Goal: Transaction & Acquisition: Purchase product/service

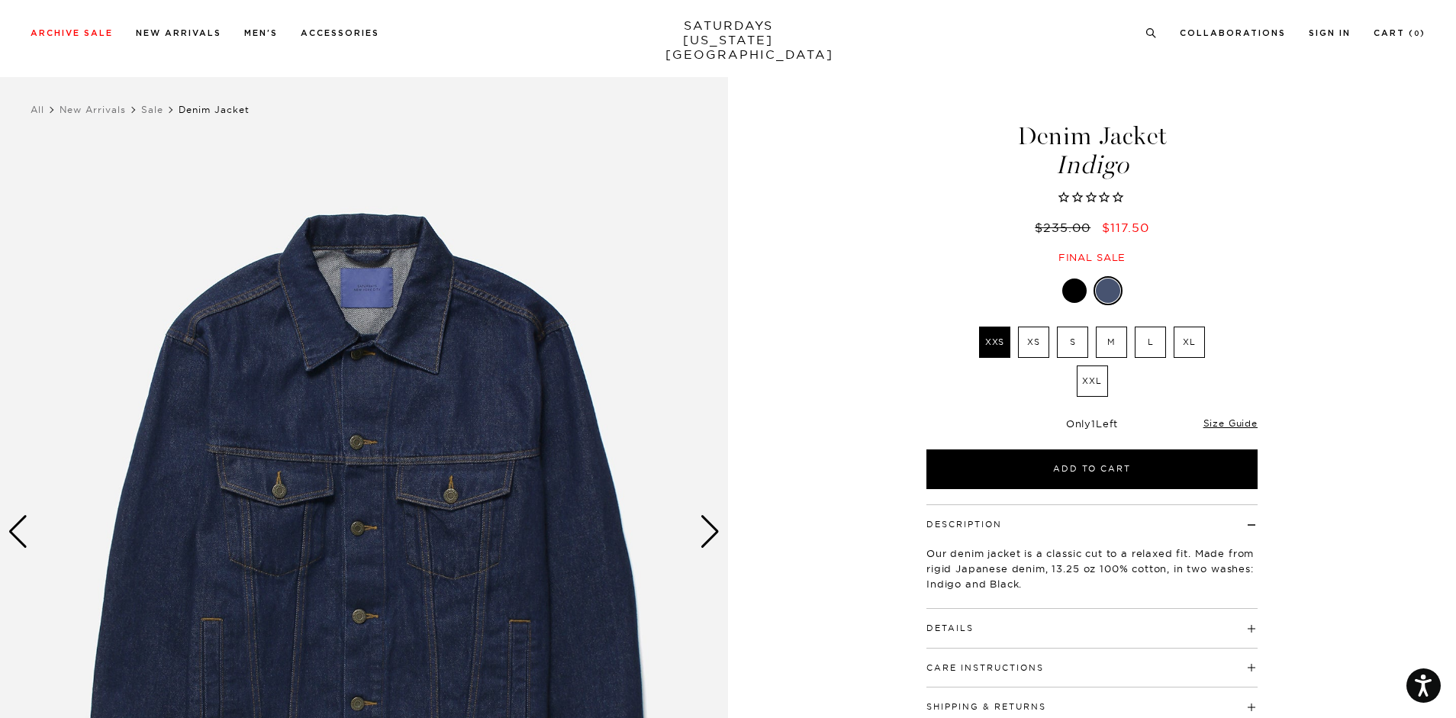
scroll to position [153, 0]
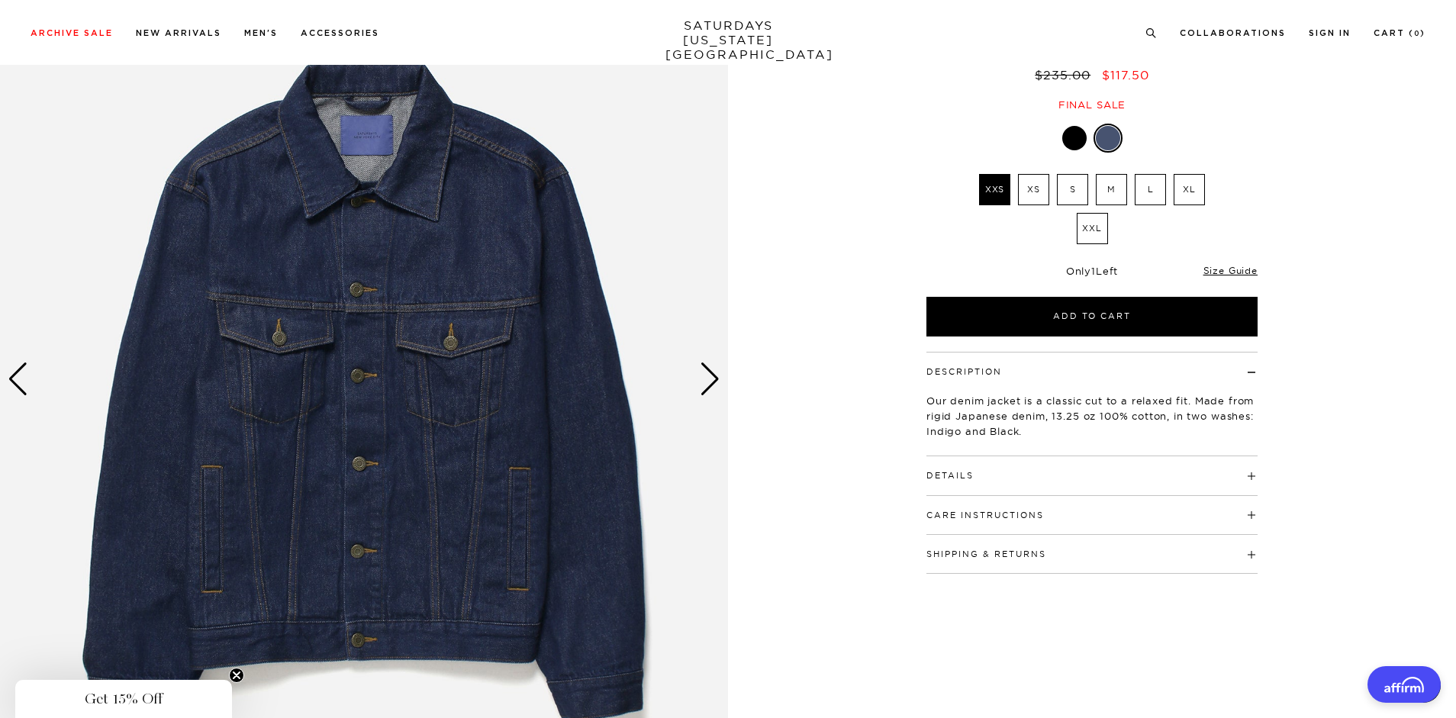
click at [713, 387] on div "Next slide" at bounding box center [710, 380] width 21 height 34
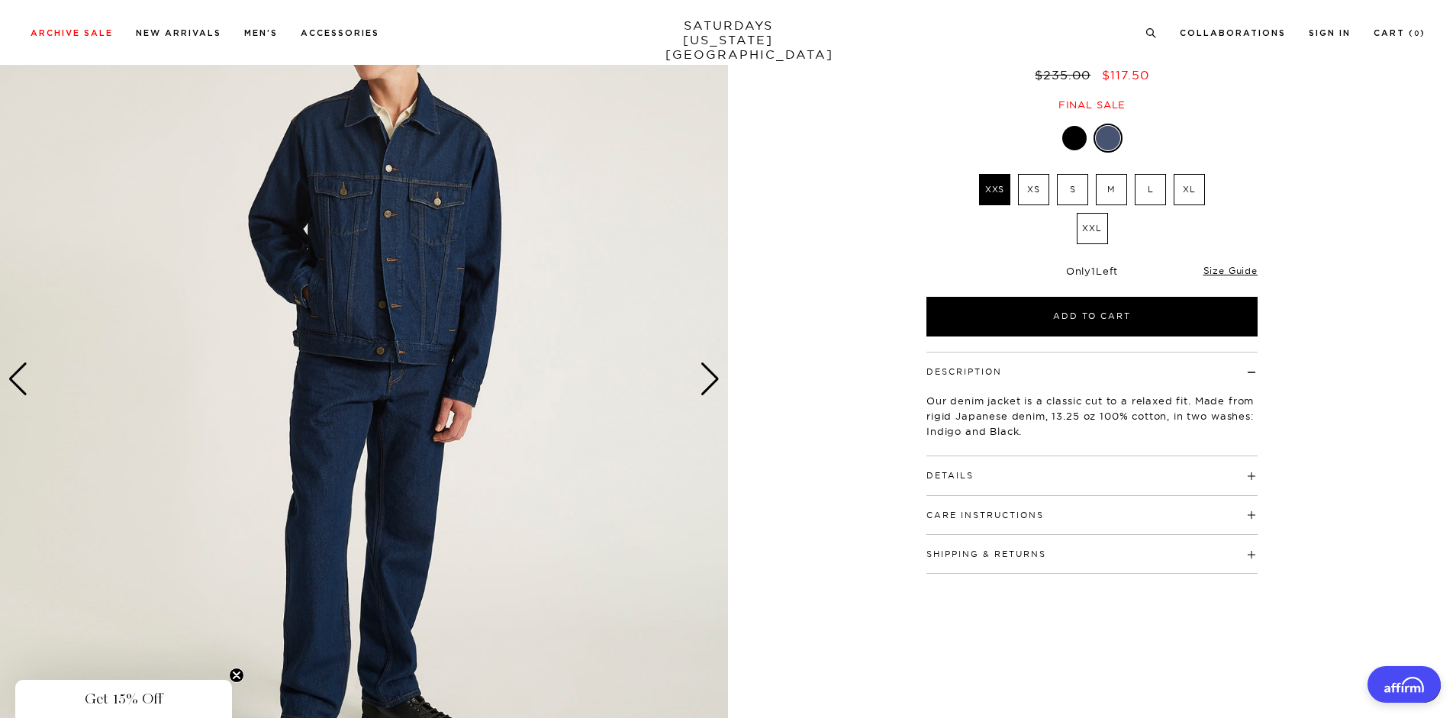
click at [713, 385] on div "Next slide" at bounding box center [710, 380] width 21 height 34
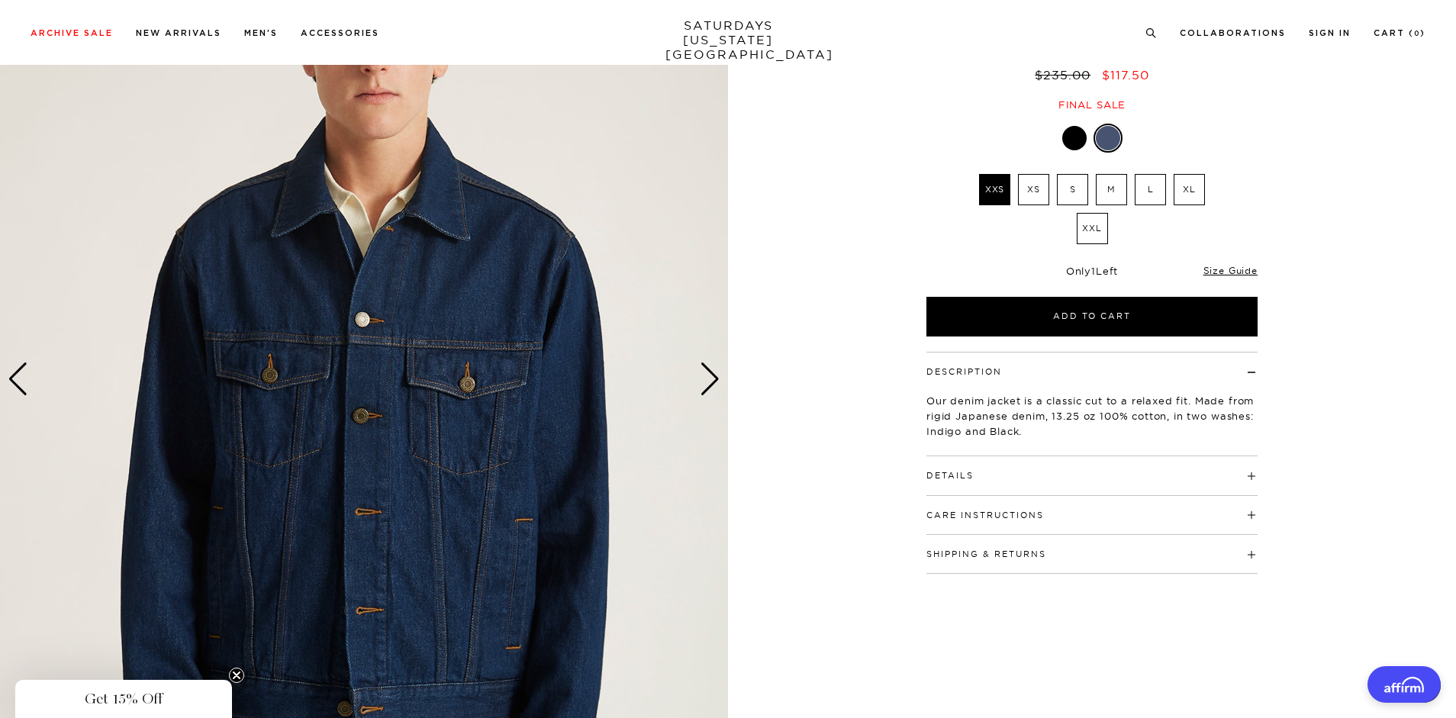
click at [713, 385] on div "Next slide" at bounding box center [710, 380] width 21 height 34
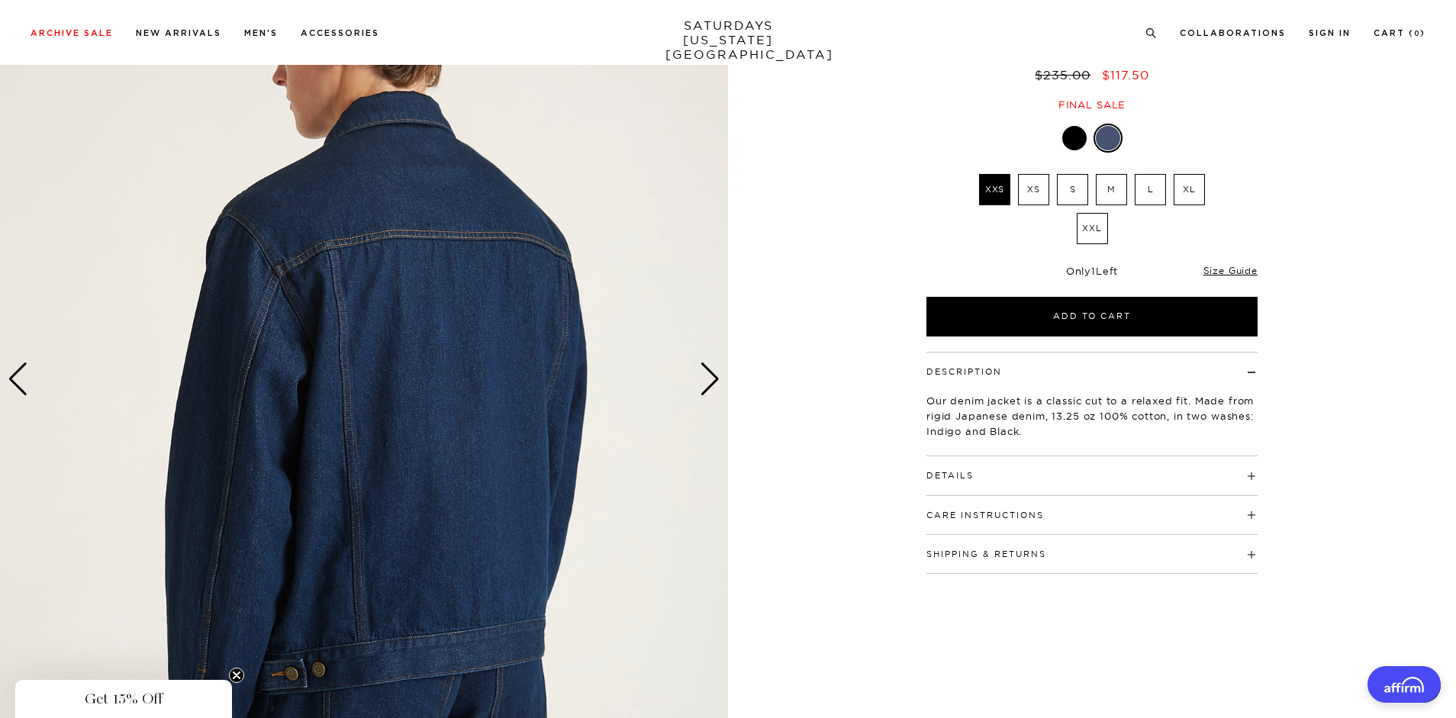
click at [713, 385] on div "Next slide" at bounding box center [710, 380] width 21 height 34
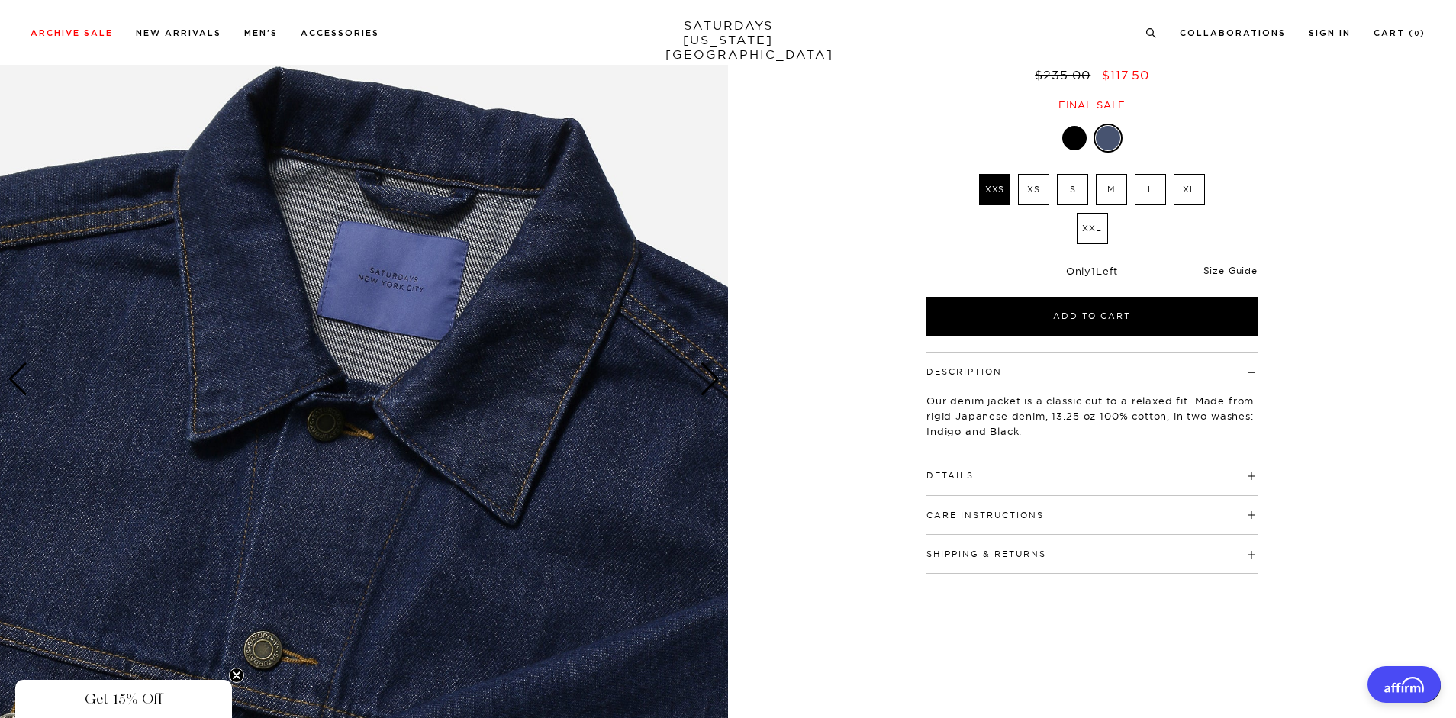
click at [713, 385] on div "Next slide" at bounding box center [710, 380] width 21 height 34
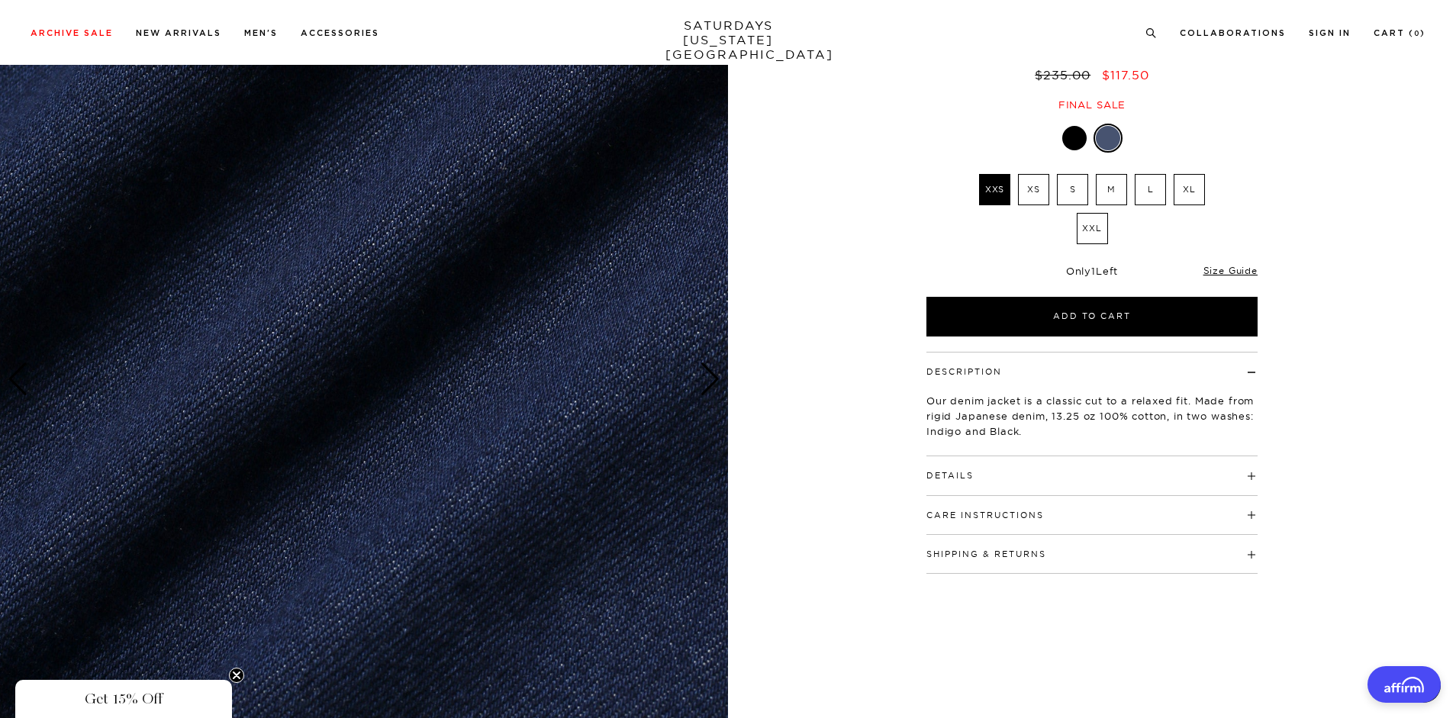
click at [707, 381] on div "Next slide" at bounding box center [710, 380] width 21 height 34
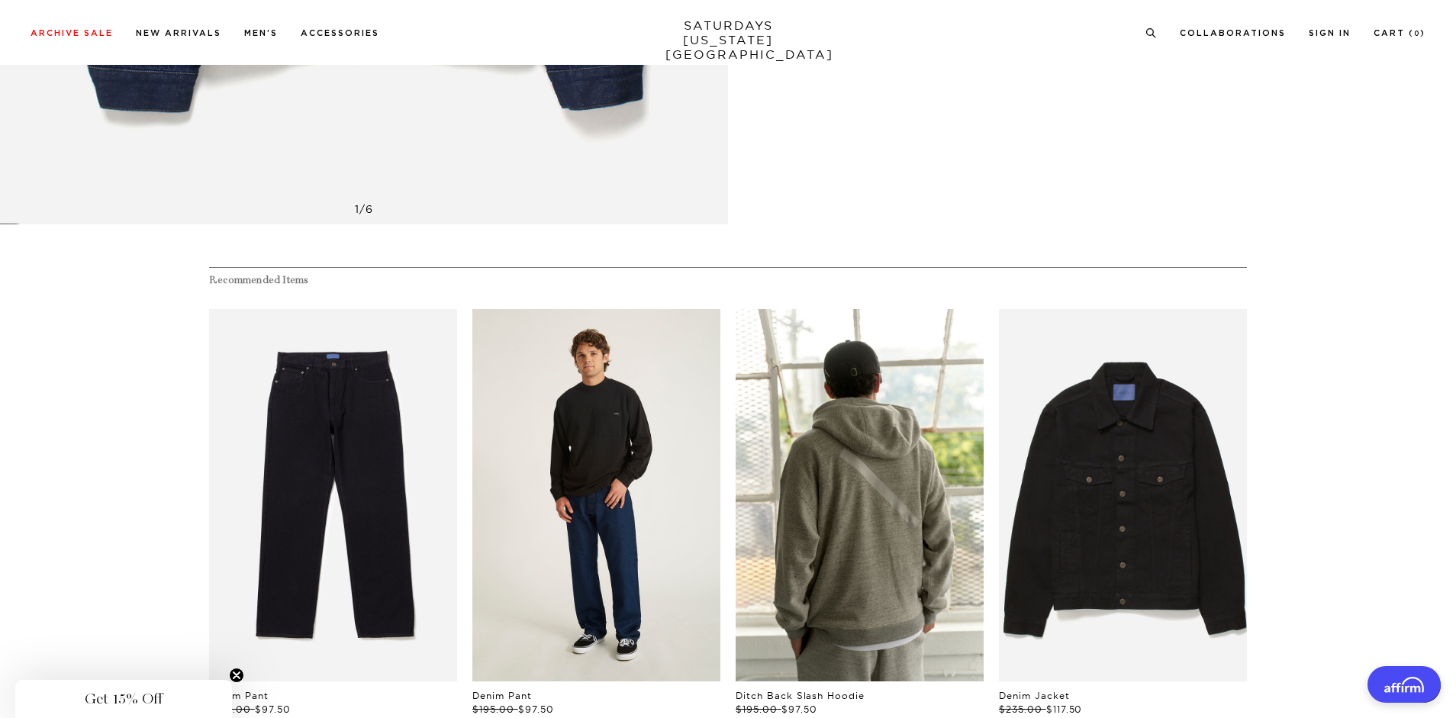
scroll to position [0, 0]
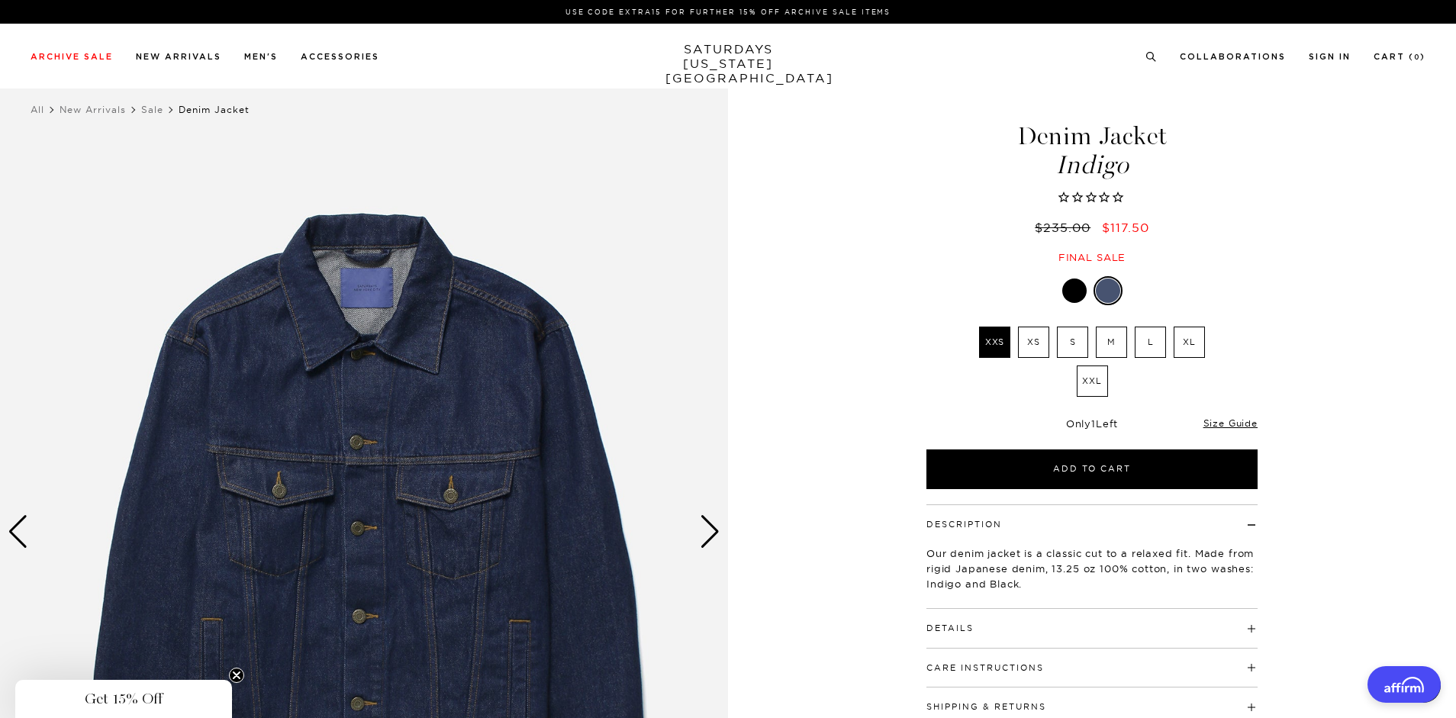
click at [717, 531] on div "Next slide" at bounding box center [710, 532] width 21 height 34
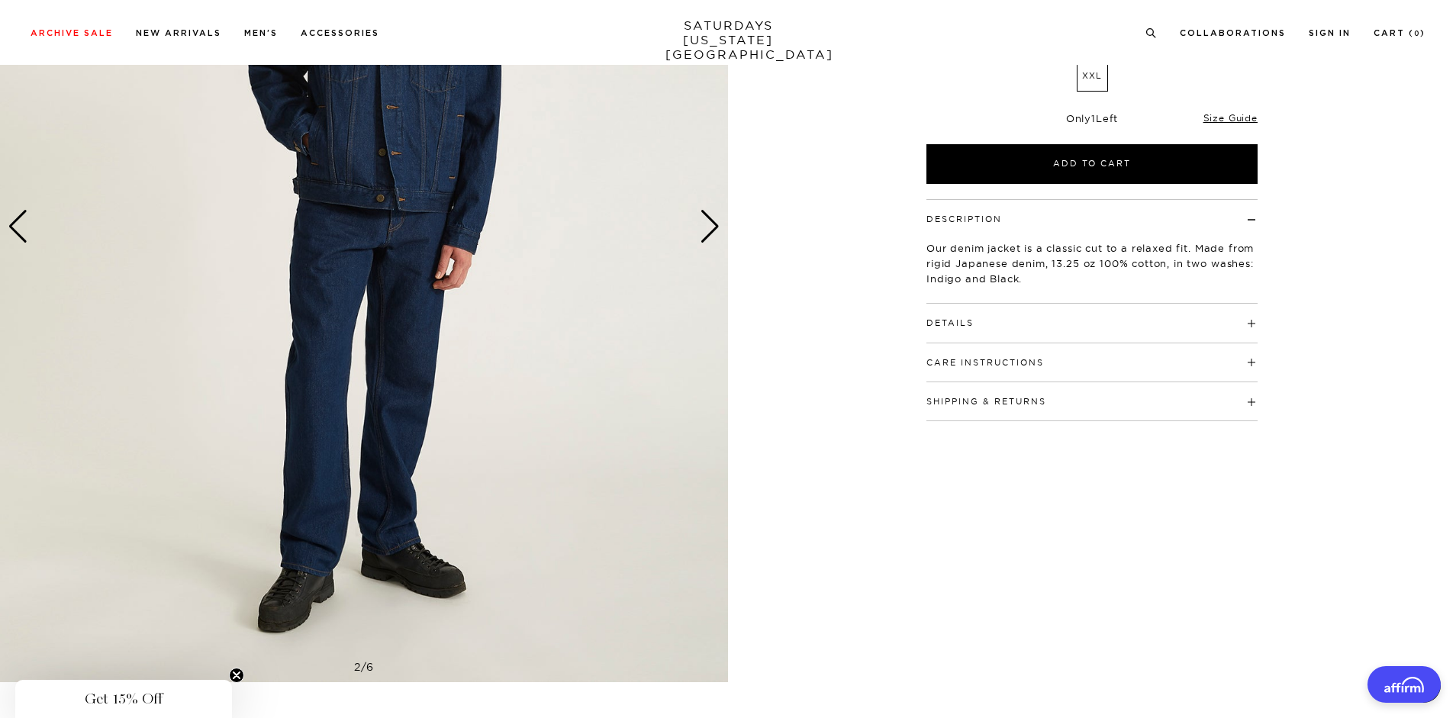
scroll to position [153, 0]
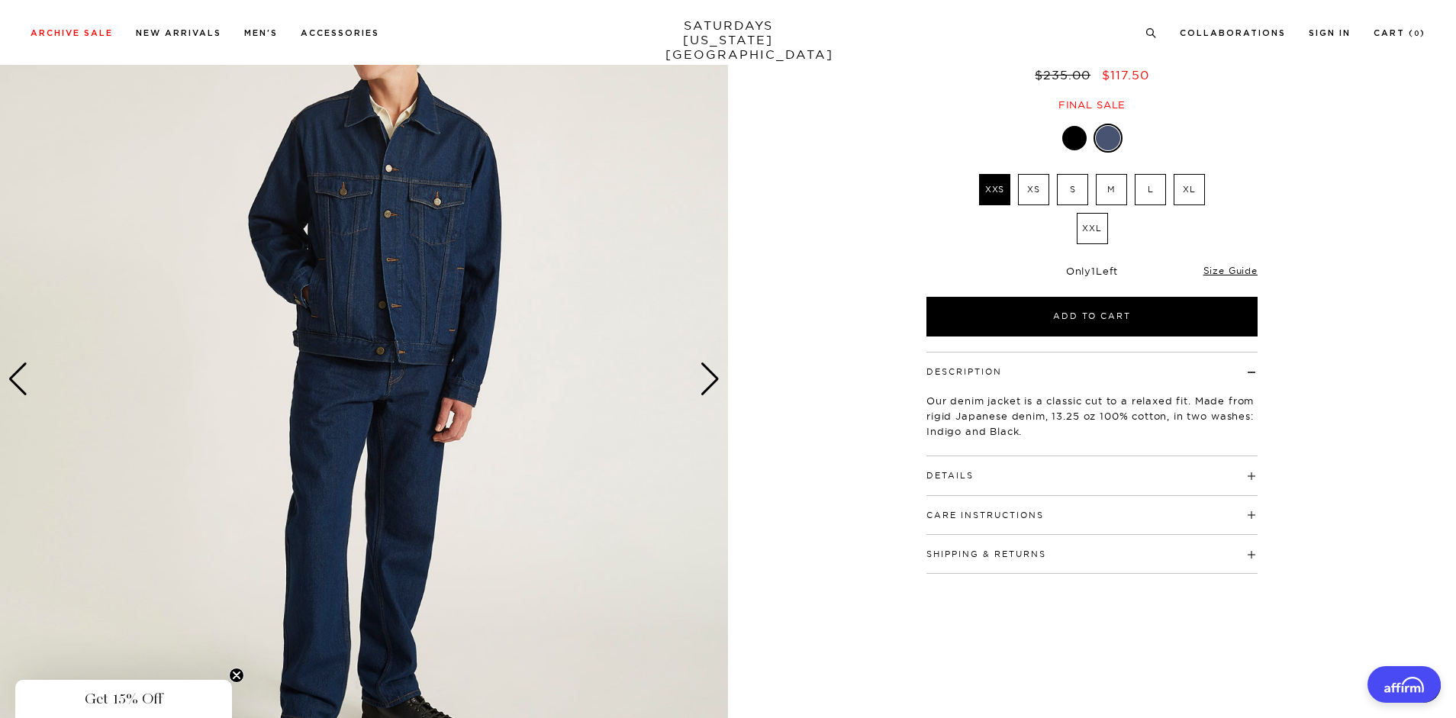
click at [711, 379] on div "Next slide" at bounding box center [710, 380] width 21 height 34
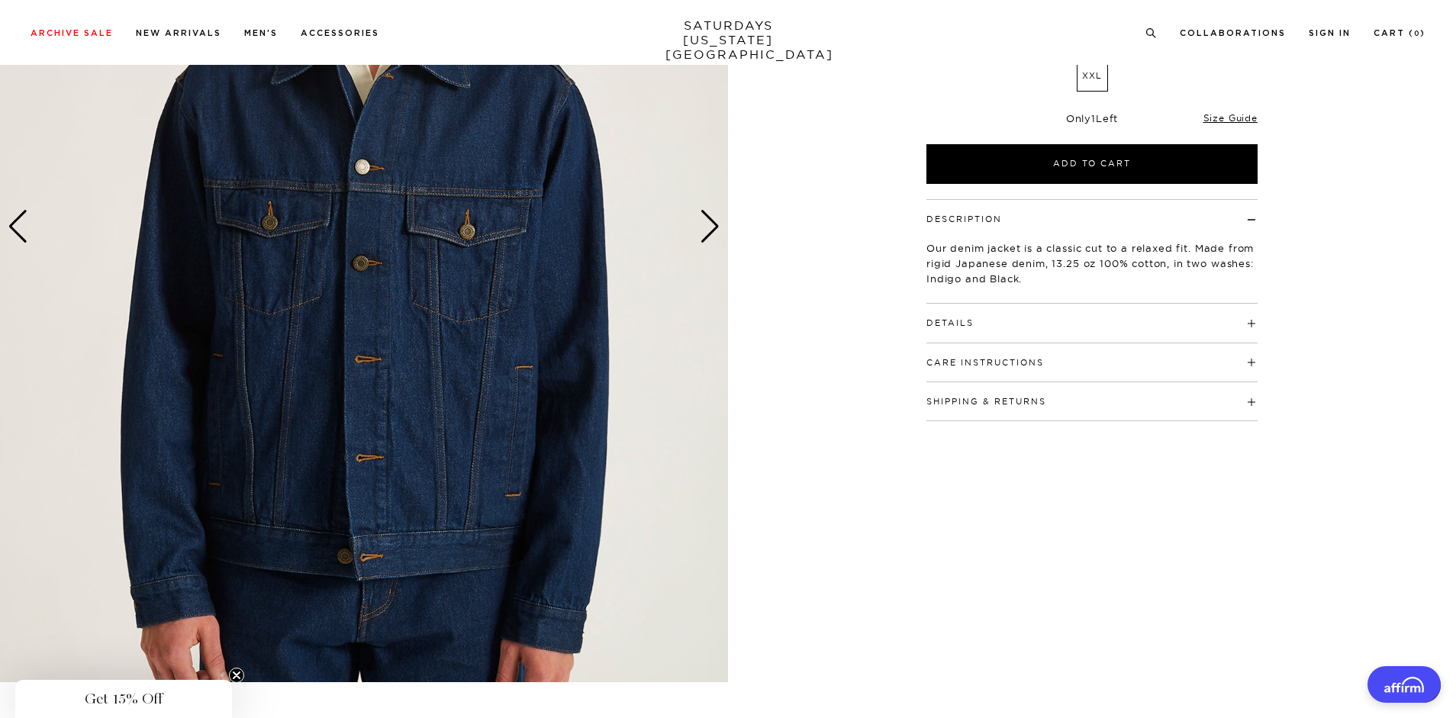
scroll to position [0, 0]
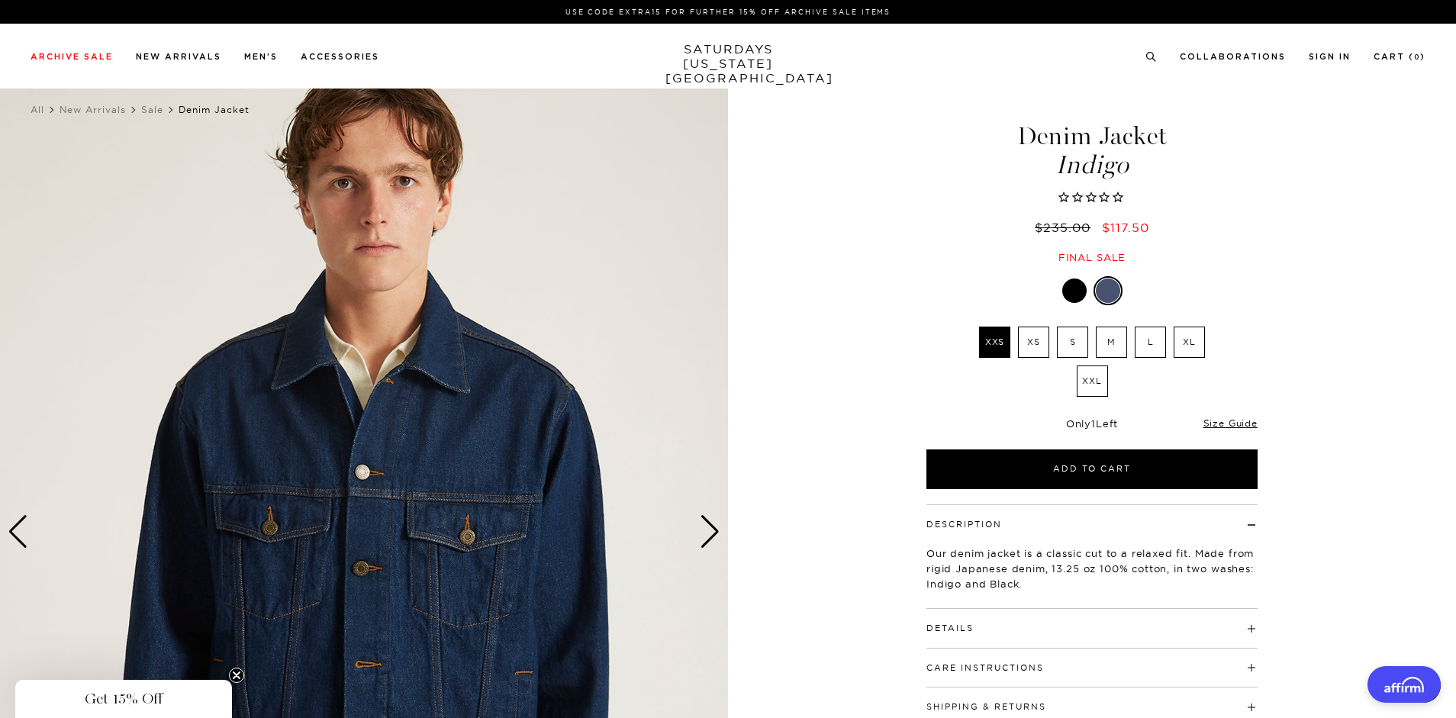
click at [707, 534] on div "Next slide" at bounding box center [710, 532] width 21 height 34
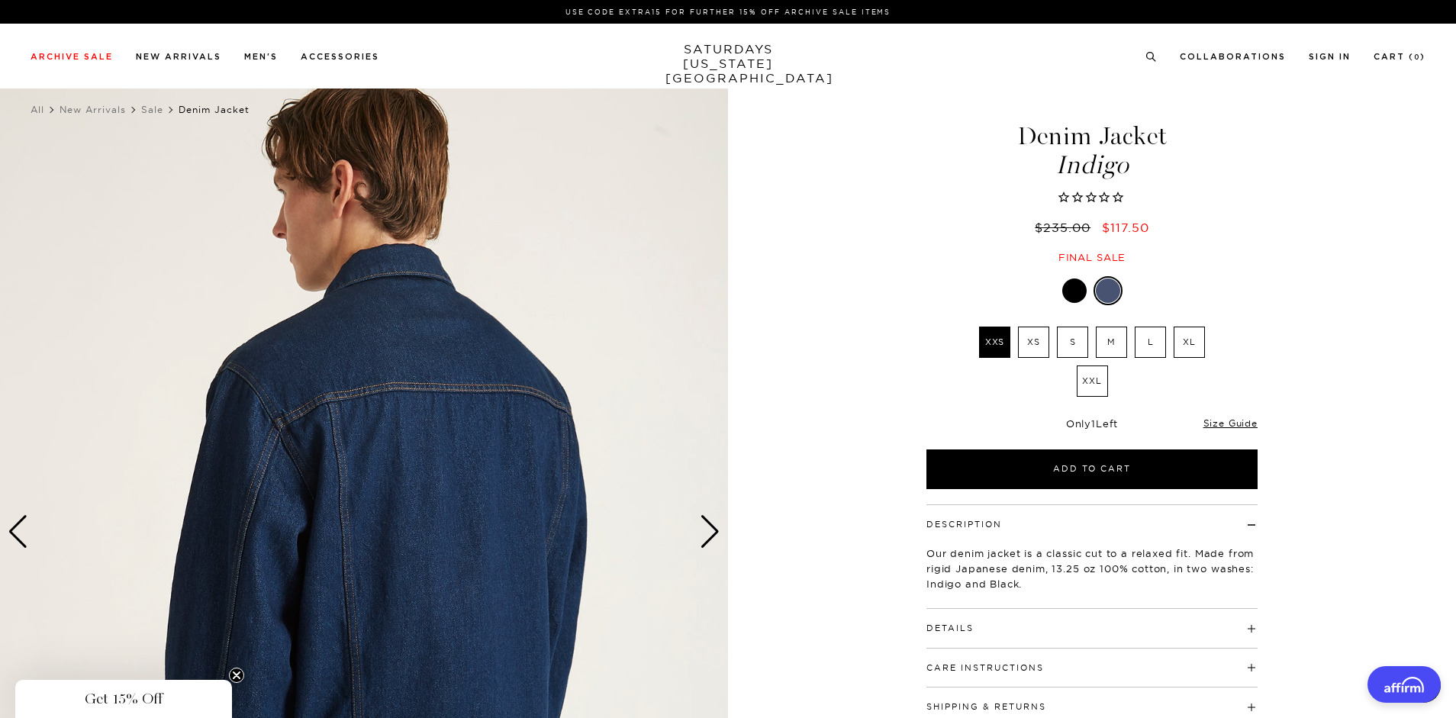
click at [707, 534] on div "Next slide" at bounding box center [710, 532] width 21 height 34
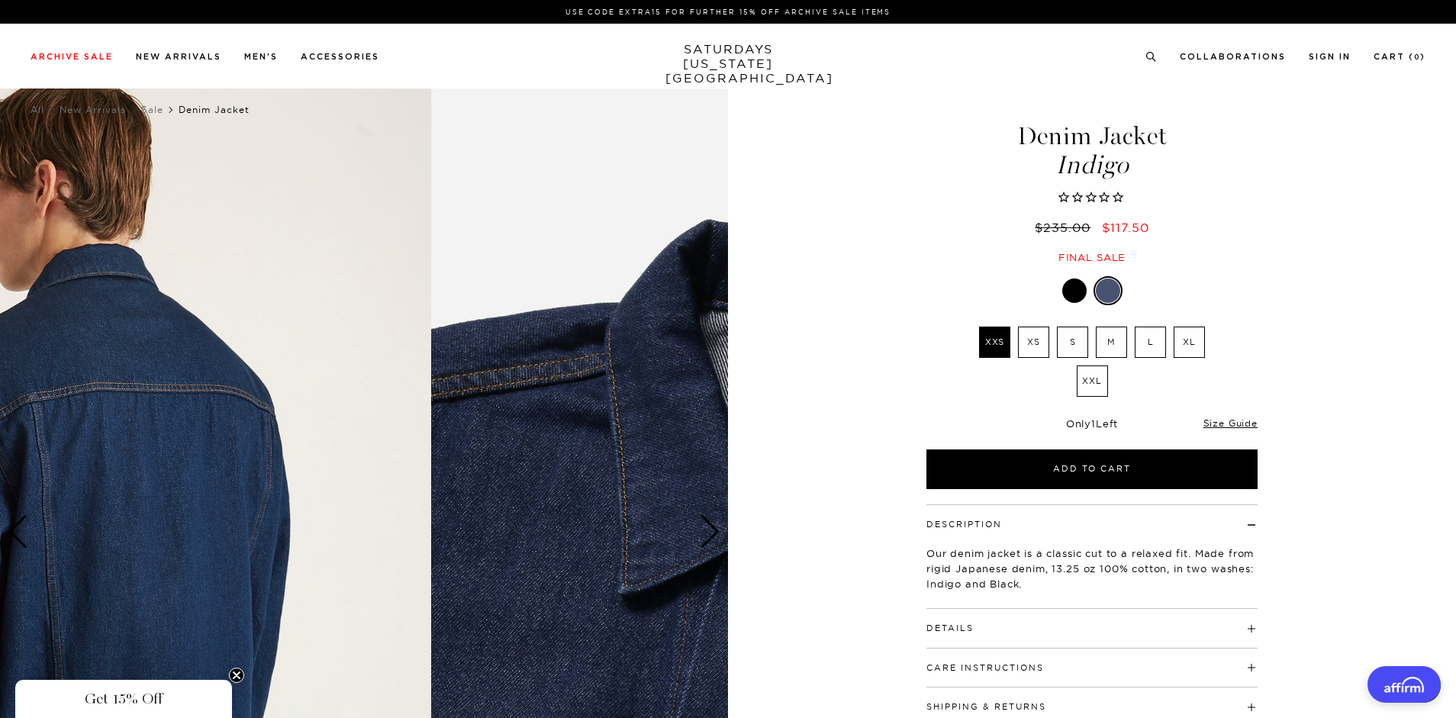
click at [802, 419] on div "5 / 6" at bounding box center [728, 532] width 1456 height 911
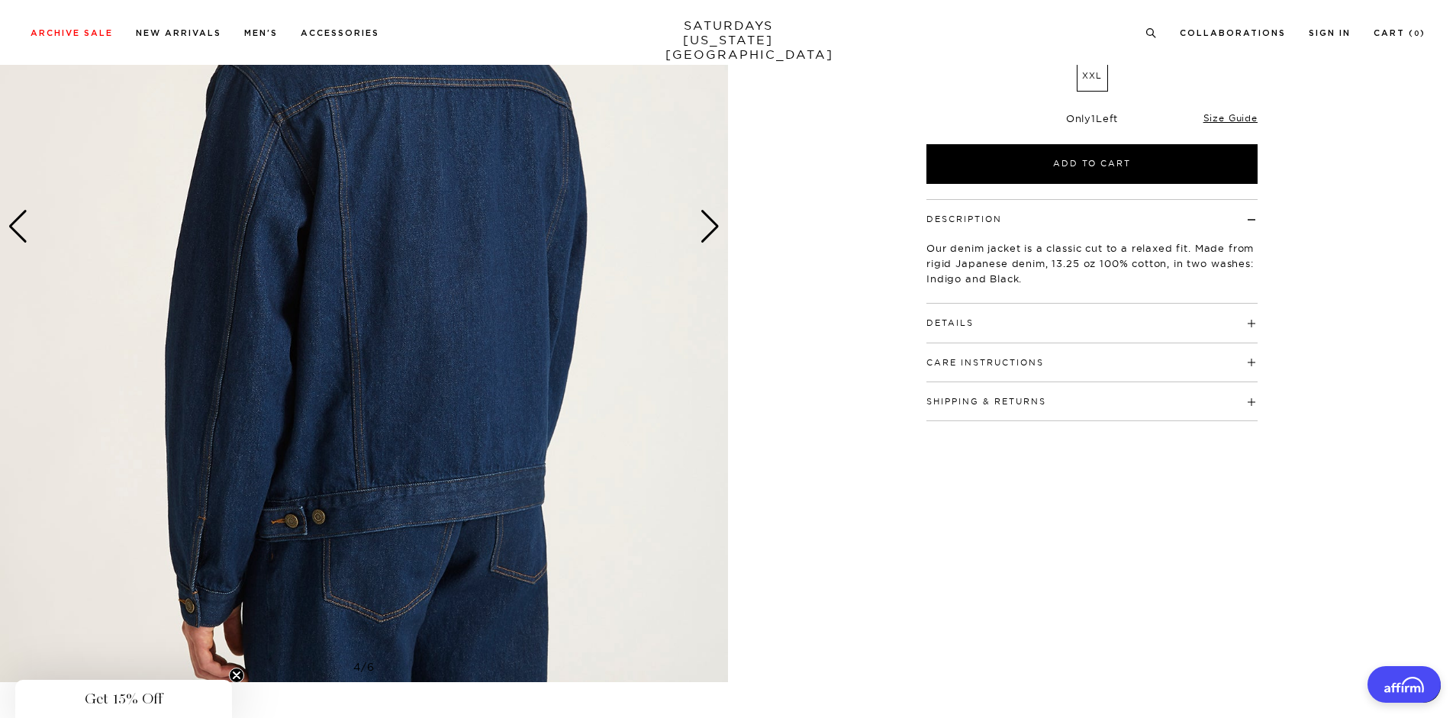
scroll to position [153, 0]
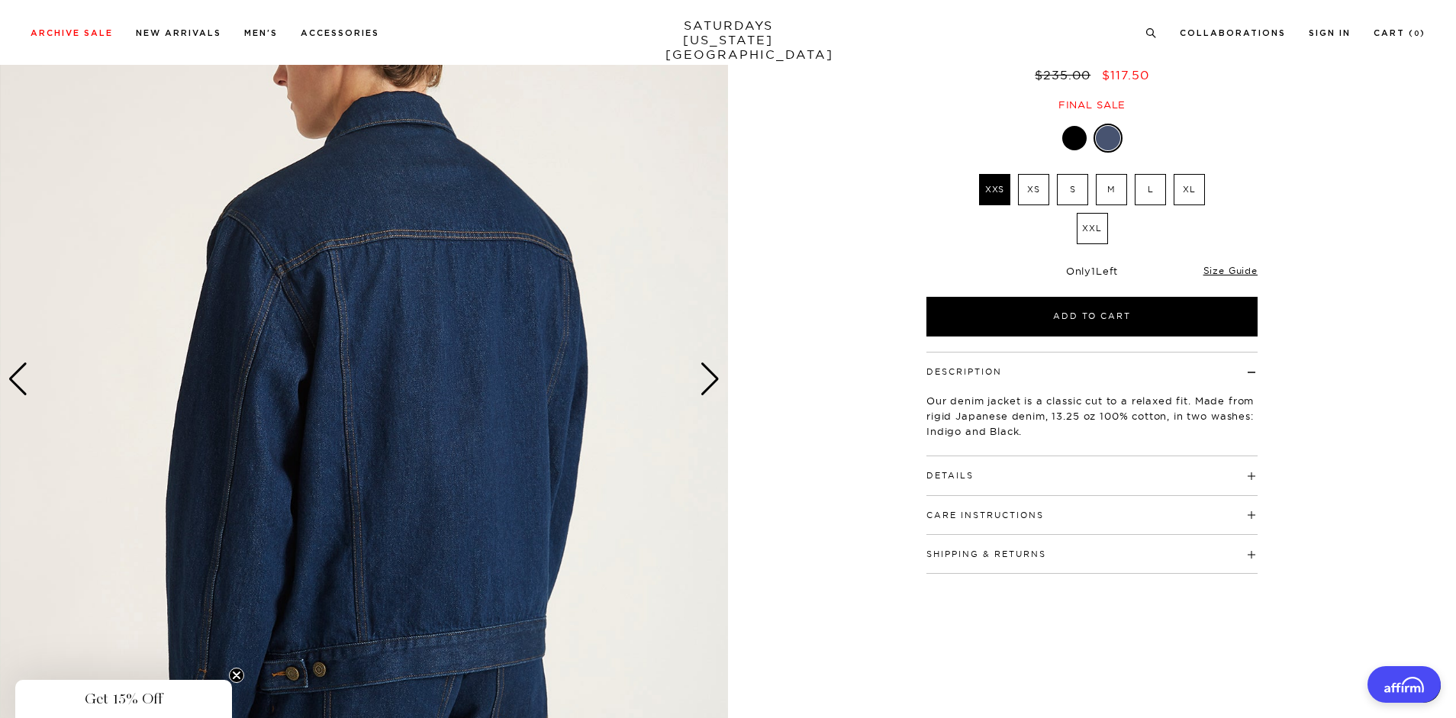
click at [21, 381] on div "Previous slide" at bounding box center [18, 380] width 21 height 34
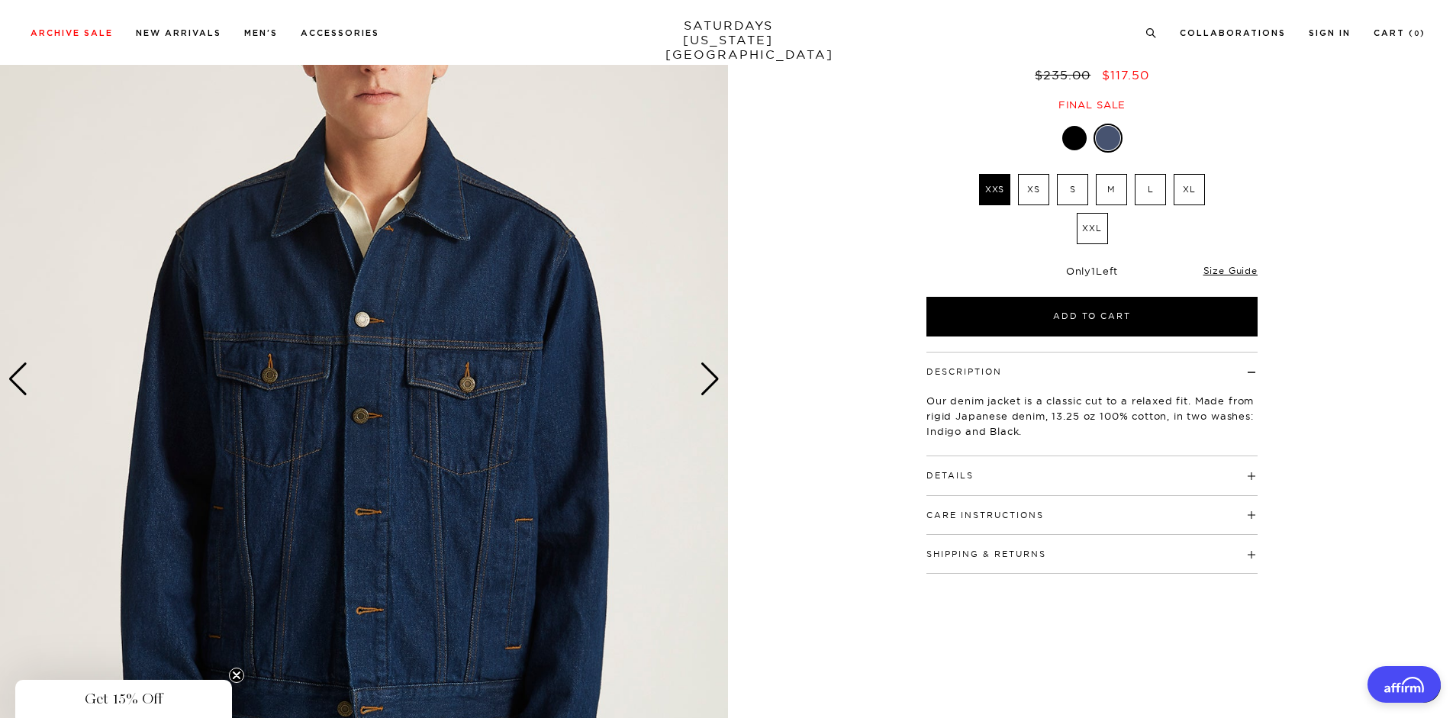
click at [21, 380] on div "Previous slide" at bounding box center [18, 380] width 21 height 34
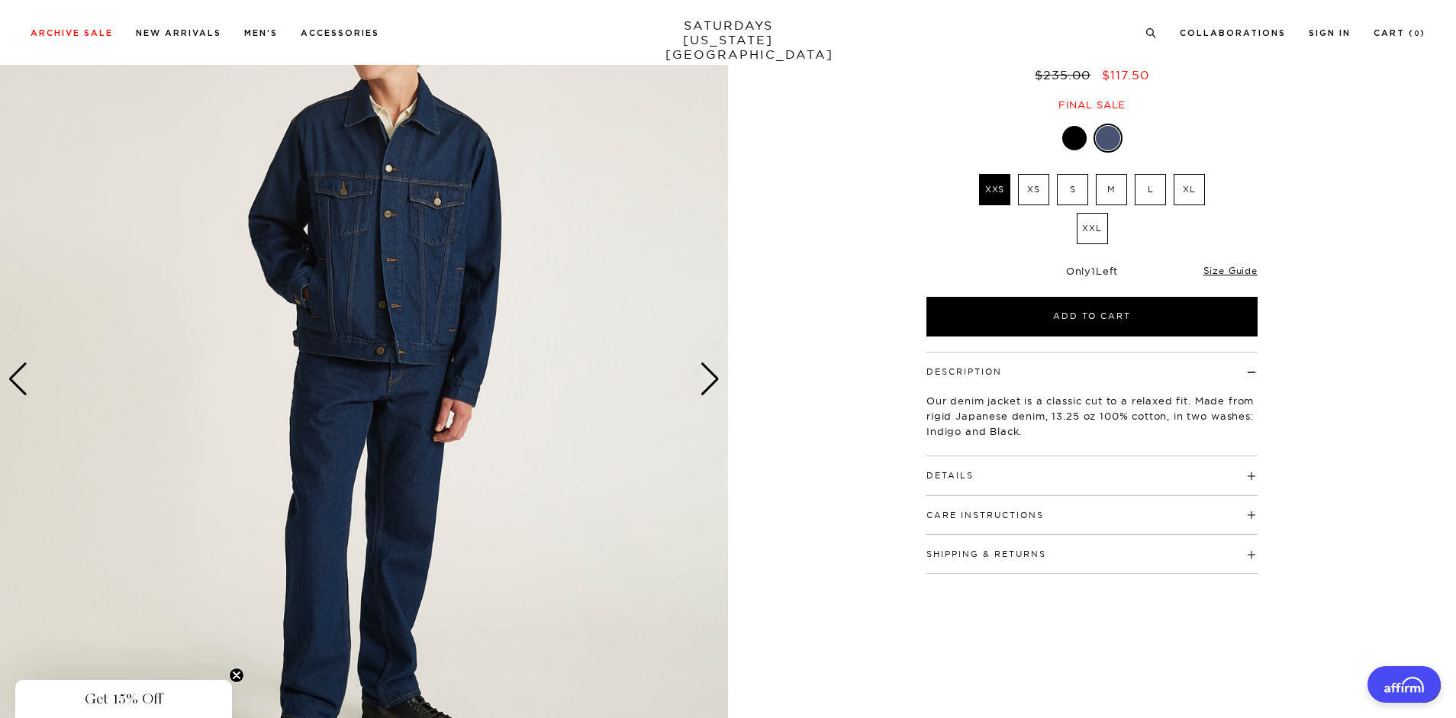
scroll to position [0, 0]
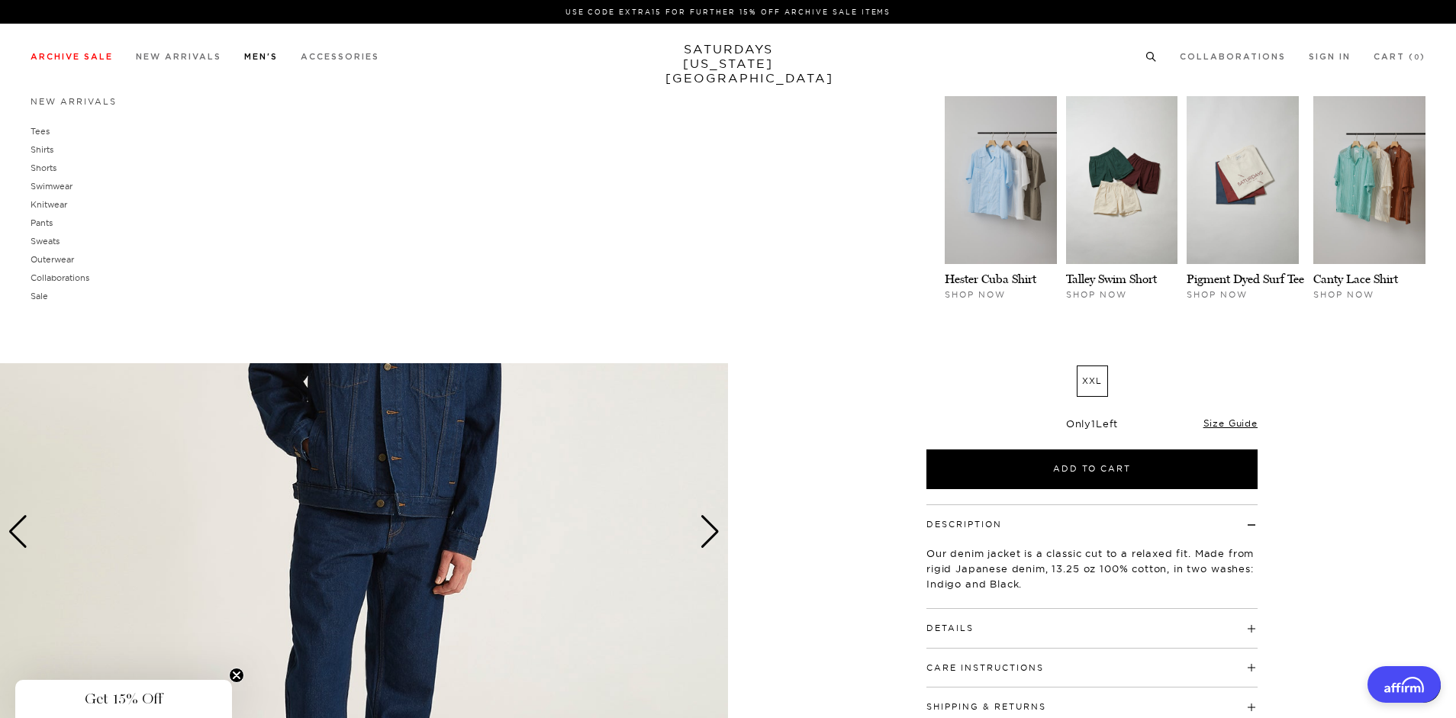
click at [263, 53] on link "Men's" at bounding box center [261, 57] width 34 height 8
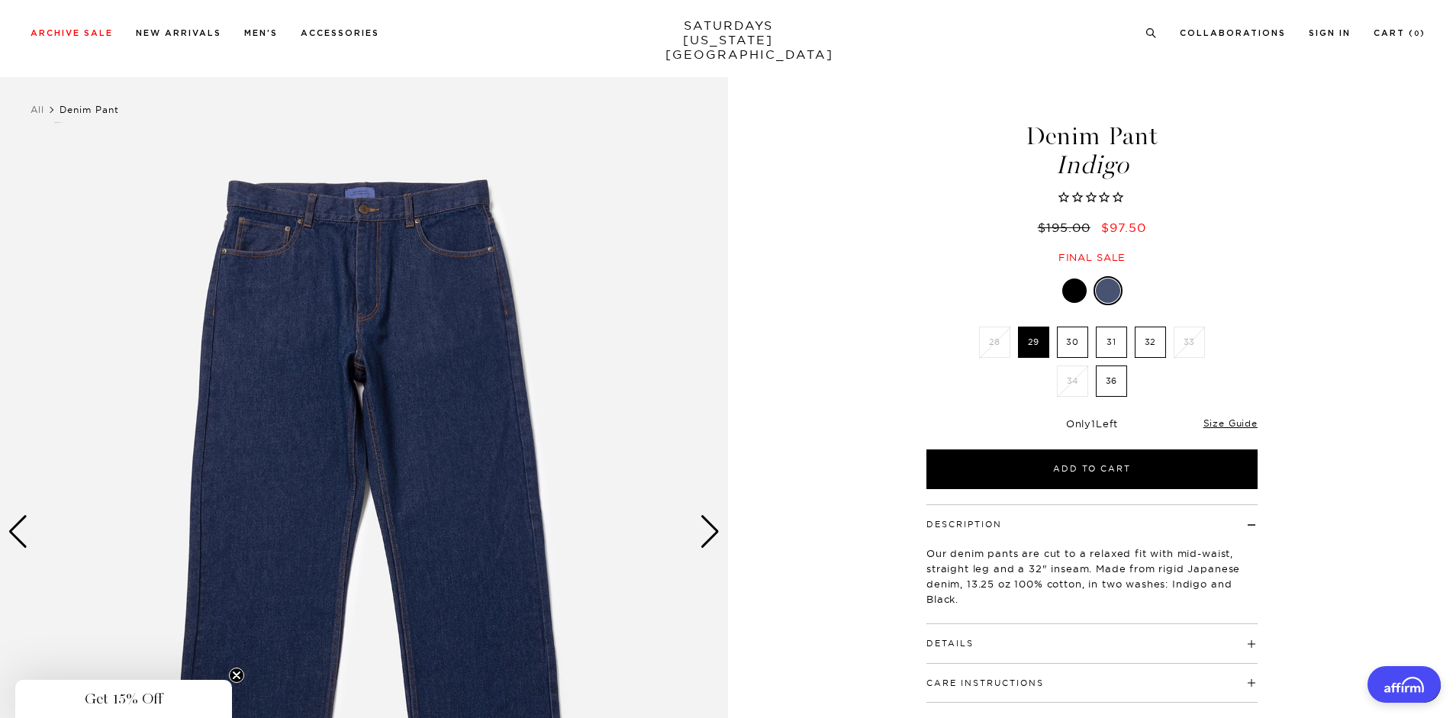
scroll to position [153, 0]
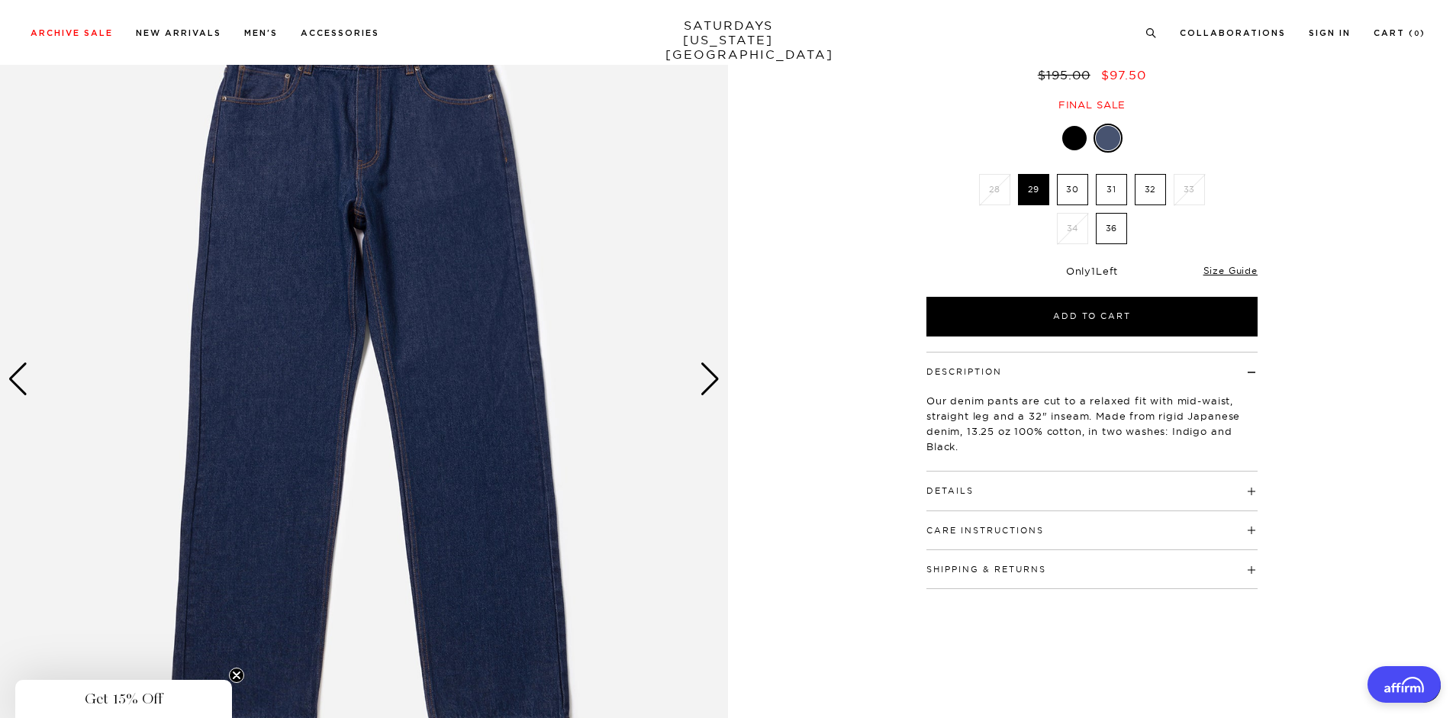
click at [1100, 187] on label "31" at bounding box center [1111, 189] width 31 height 31
click at [0, 0] on input "31" at bounding box center [0, 0] width 0 height 0
click at [943, 491] on button "Details" at bounding box center [950, 491] width 47 height 8
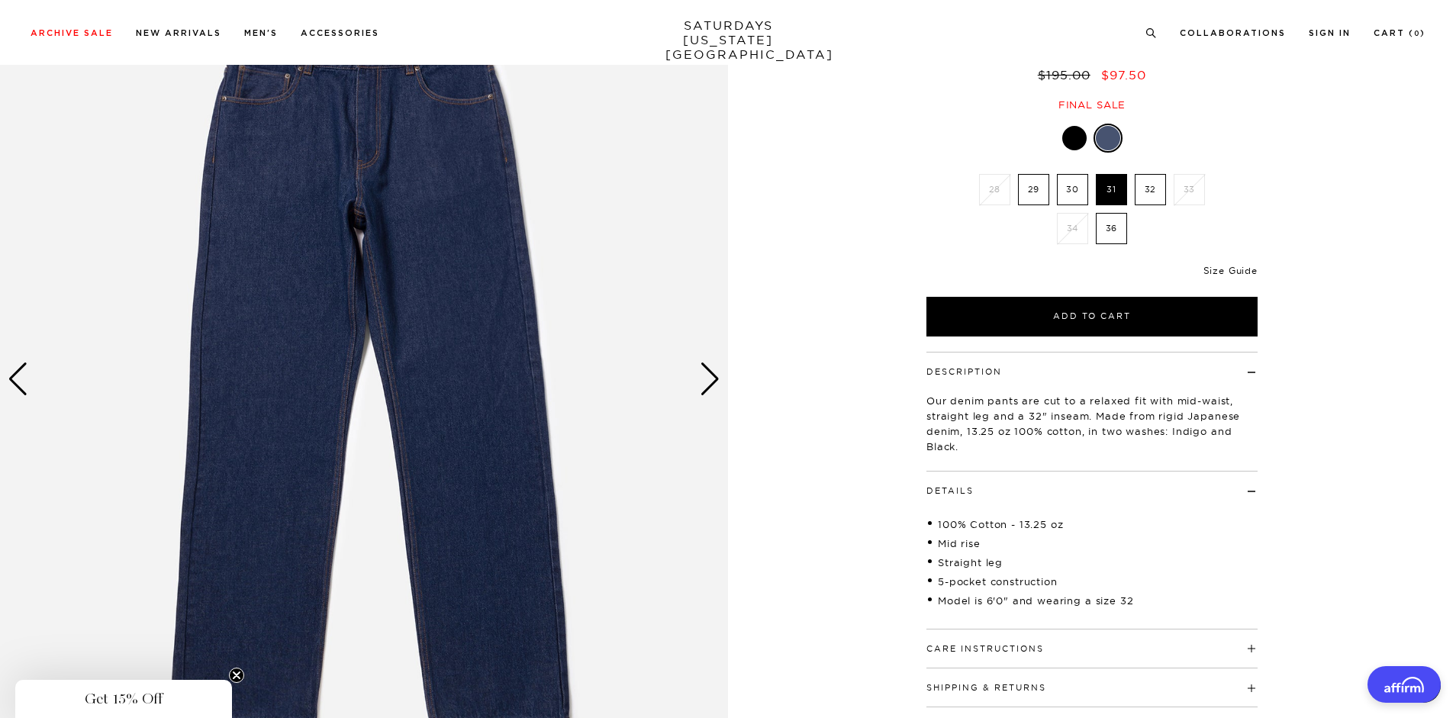
click at [1220, 271] on link "Size Guide" at bounding box center [1231, 270] width 54 height 11
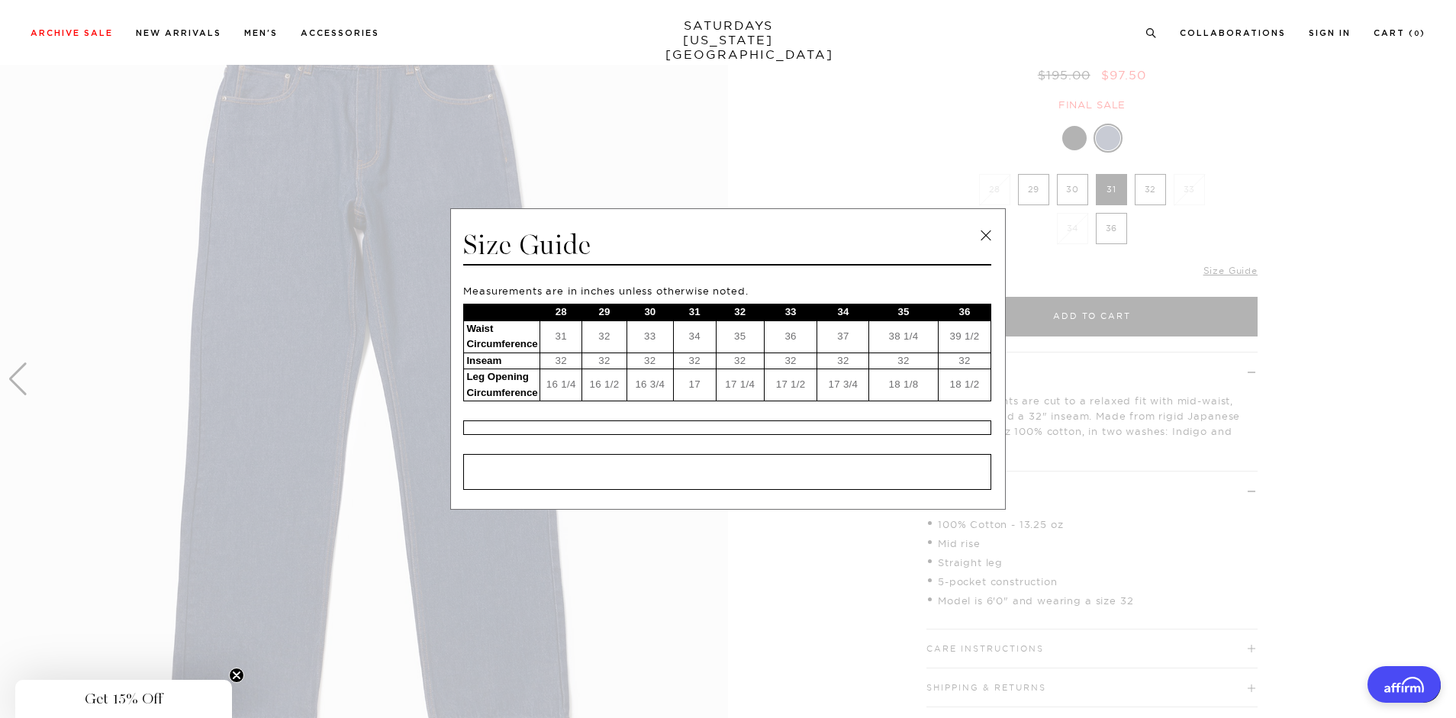
click at [869, 160] on span at bounding box center [722, 359] width 1445 height 718
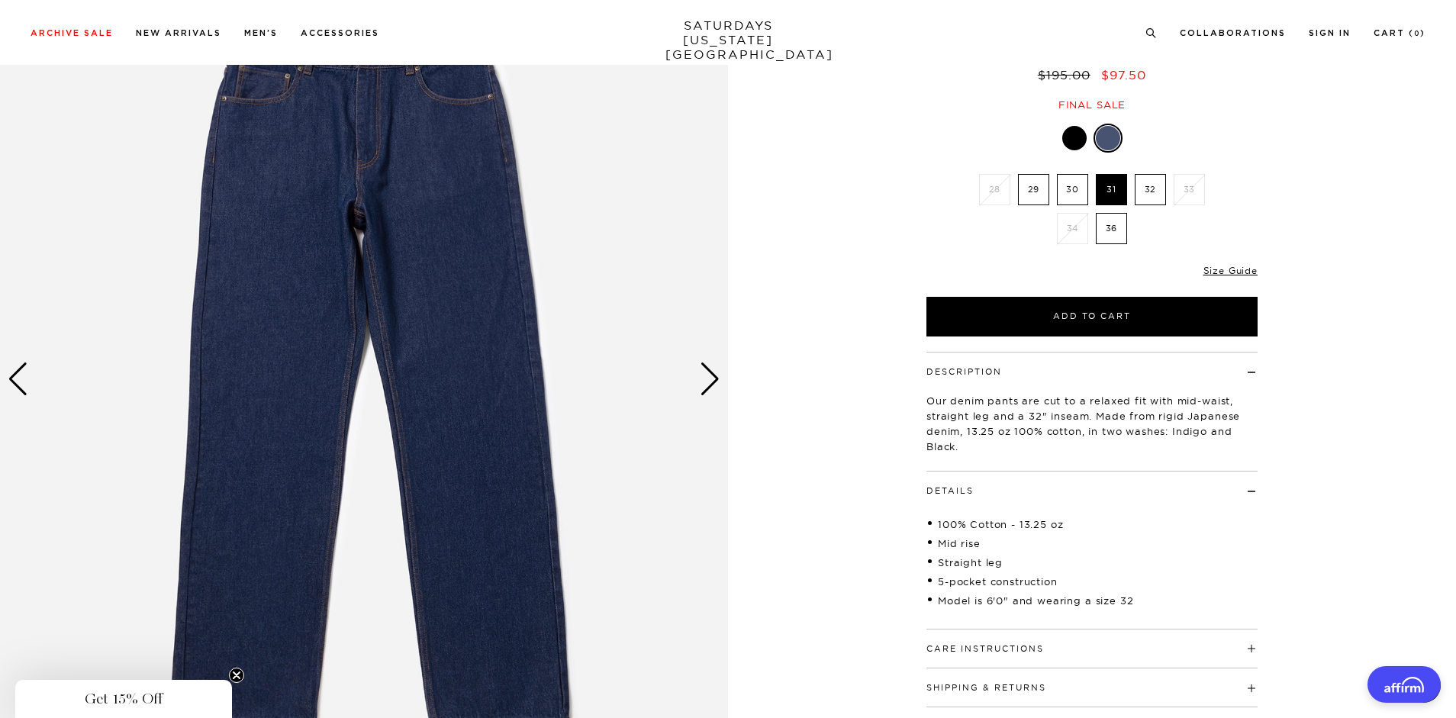
click at [704, 386] on div "Next slide" at bounding box center [710, 380] width 21 height 34
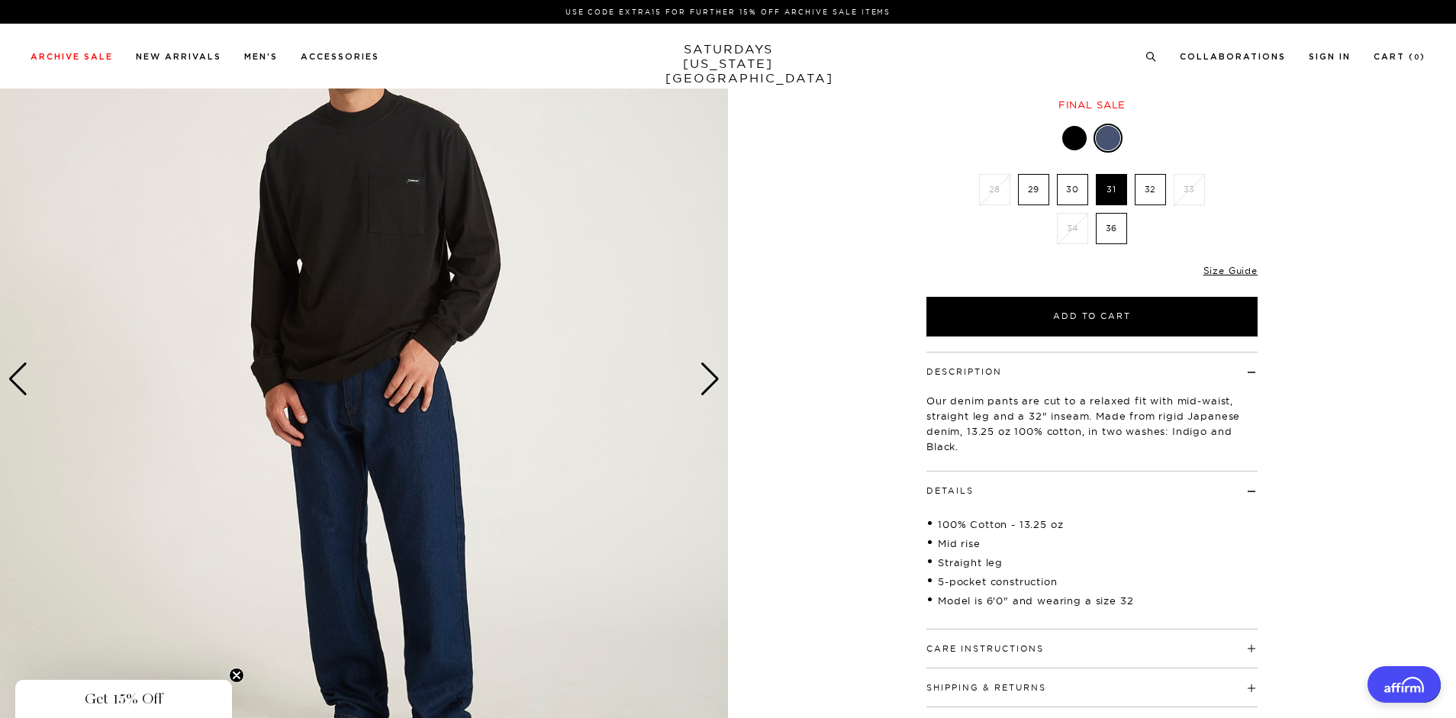
scroll to position [0, 0]
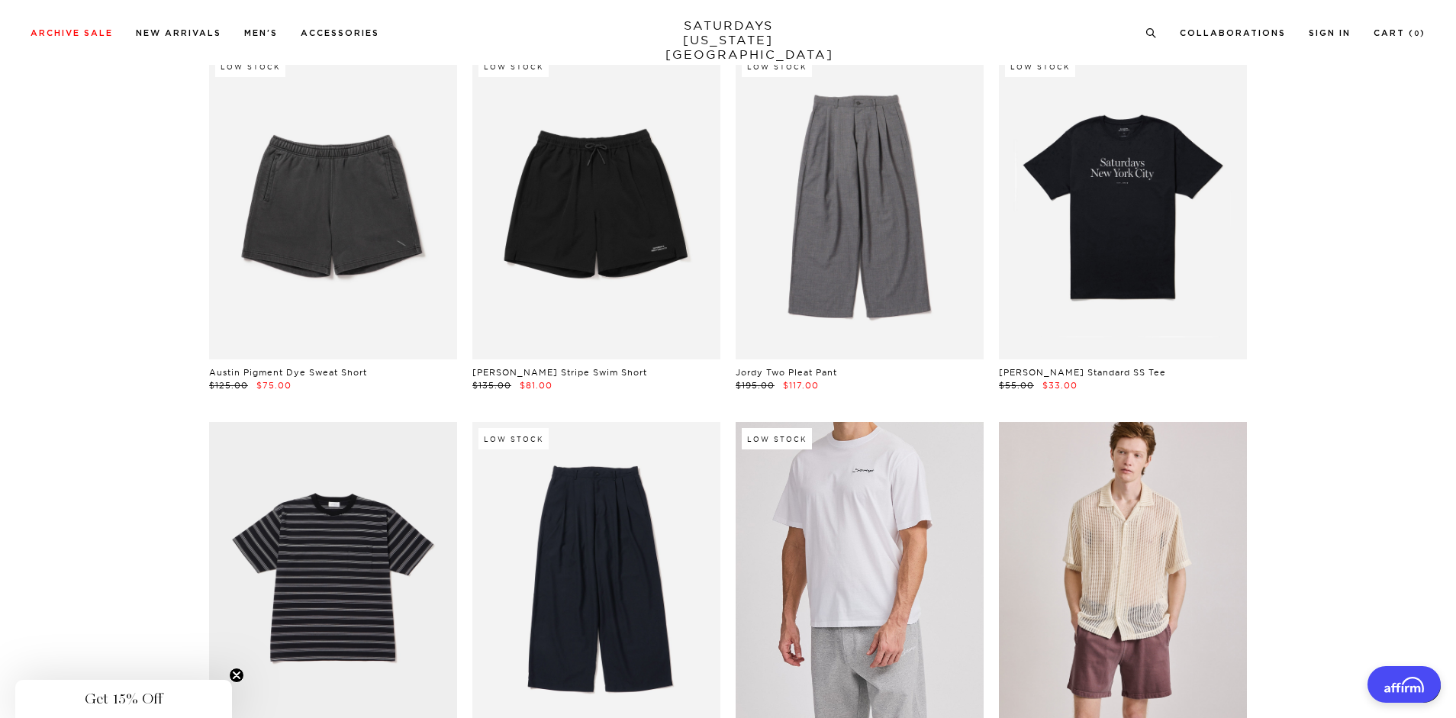
scroll to position [4884, 0]
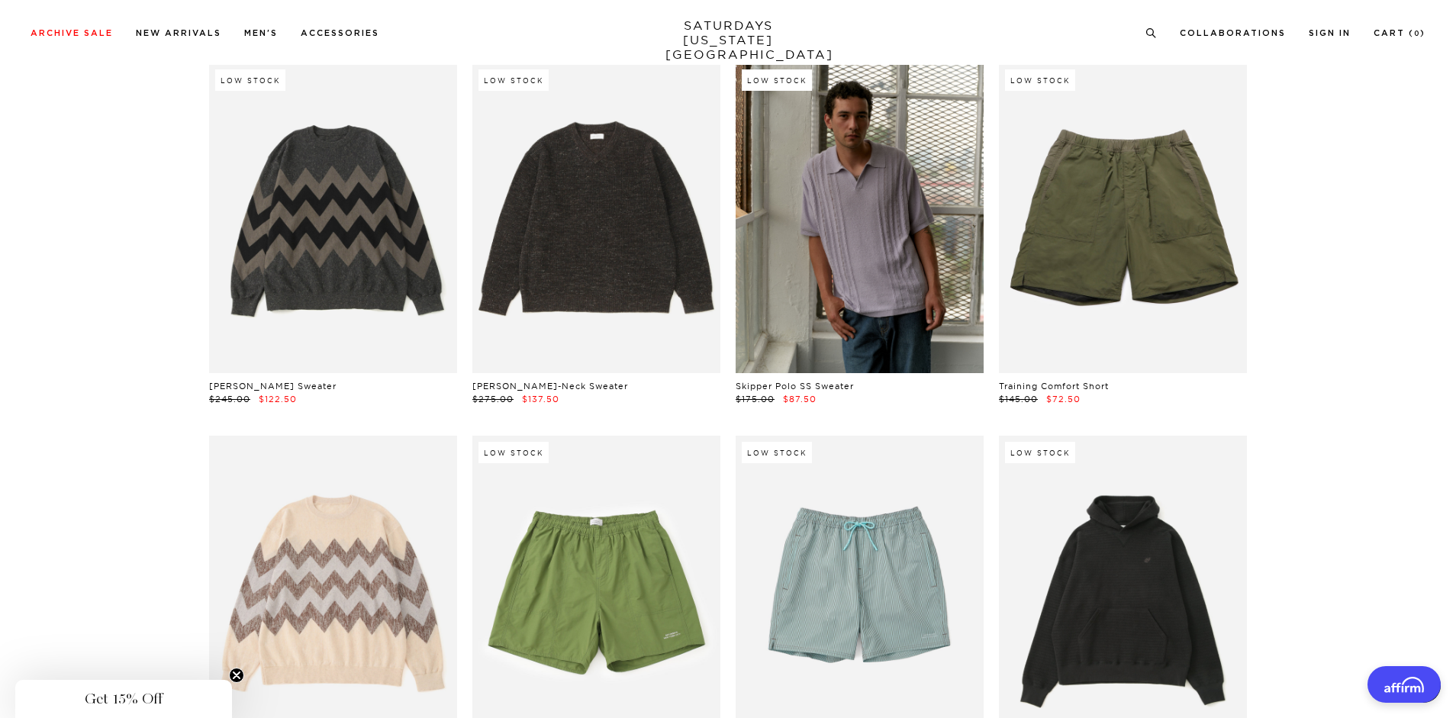
scroll to position [7632, 0]
